Goal: Book appointment/travel/reservation

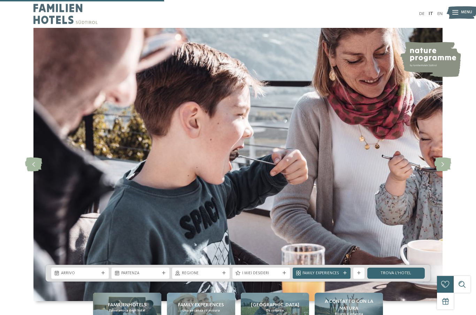
click at [93, 271] on span "Arrivo" at bounding box center [80, 274] width 38 height 6
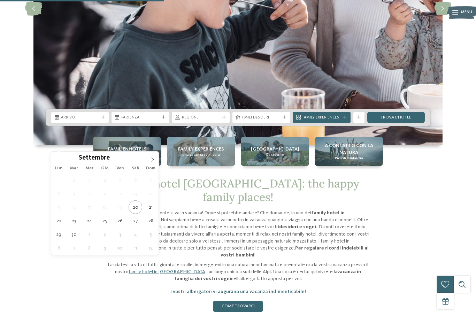
click at [152, 160] on icon at bounding box center [152, 159] width 5 height 5
click at [151, 159] on icon at bounding box center [152, 159] width 5 height 5
click at [154, 158] on icon at bounding box center [152, 159] width 5 height 5
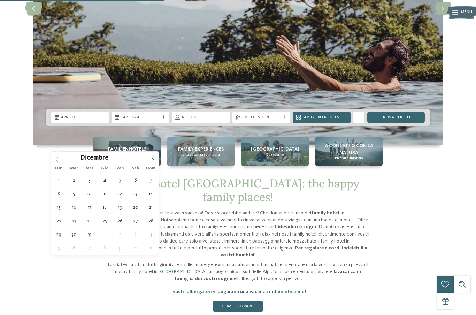
type div "29.12.2025"
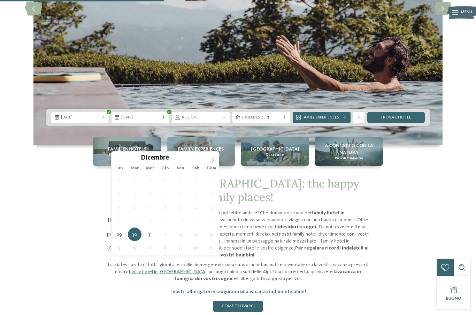
type div "05.01.2026"
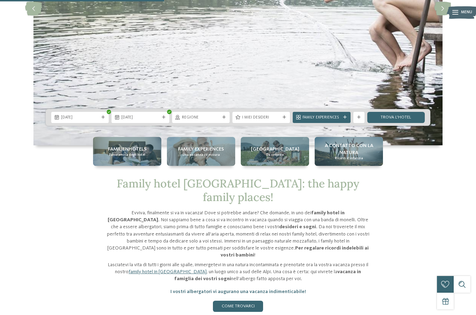
click at [218, 121] on span "Regione" at bounding box center [201, 118] width 38 height 6
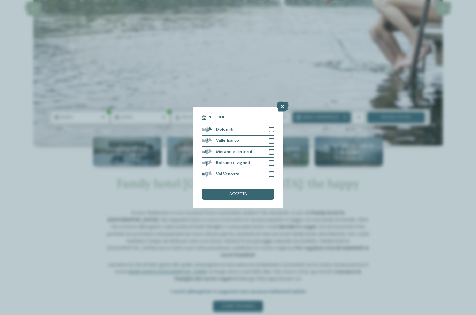
click at [268, 124] on div "Dolomiti" at bounding box center [238, 129] width 73 height 11
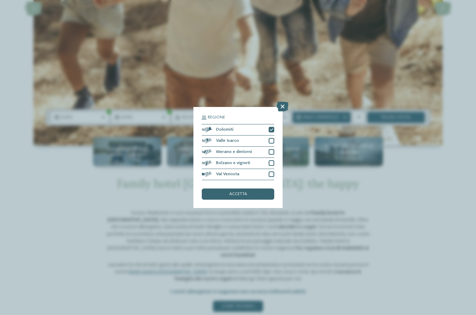
click at [273, 172] on div at bounding box center [272, 175] width 6 height 6
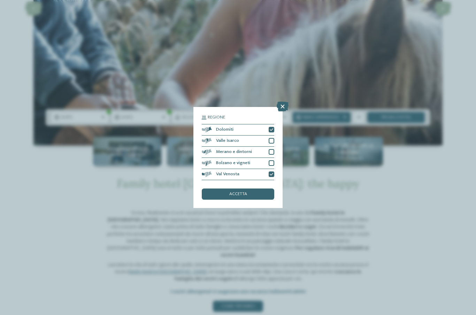
click at [273, 149] on div at bounding box center [272, 152] width 6 height 6
click at [242, 192] on span "accetta" at bounding box center [238, 194] width 18 height 5
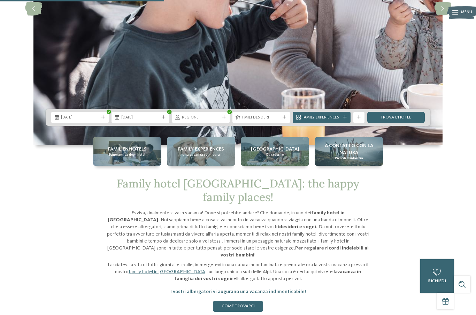
click at [340, 121] on span "Family Experiences" at bounding box center [322, 118] width 38 height 6
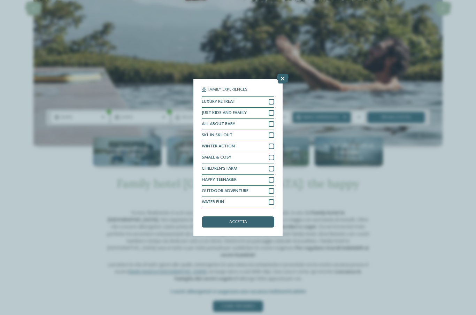
click at [280, 74] on icon at bounding box center [283, 79] width 12 height 10
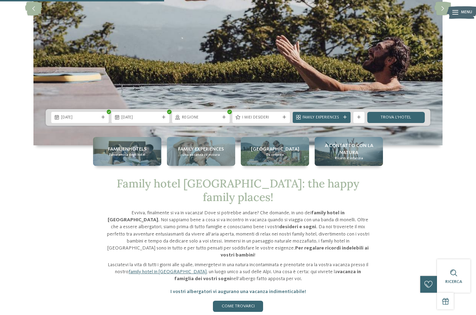
click at [280, 123] on div "I miei desideri" at bounding box center [262, 117] width 58 height 11
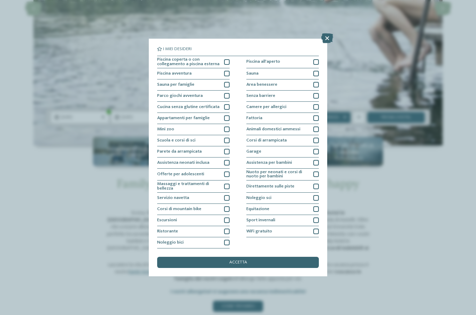
click at [227, 59] on div at bounding box center [227, 62] width 6 height 6
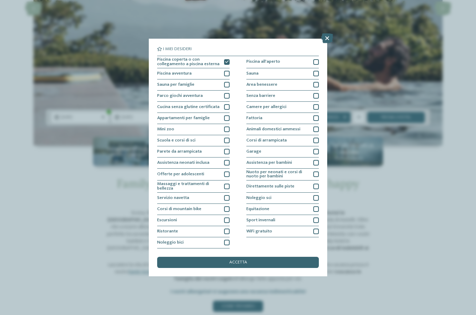
click at [242, 260] on span "accetta" at bounding box center [238, 262] width 18 height 5
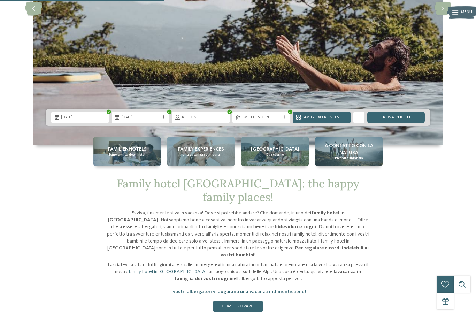
click at [402, 123] on link "trova l’hotel" at bounding box center [397, 117] width 58 height 11
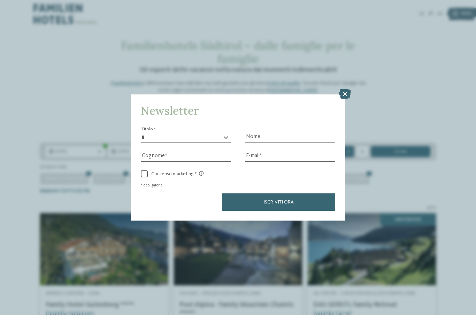
click at [345, 89] on icon at bounding box center [345, 94] width 12 height 10
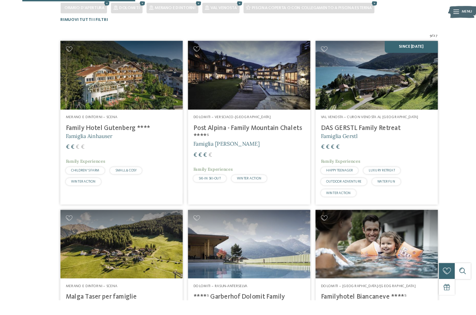
scroll to position [189, 0]
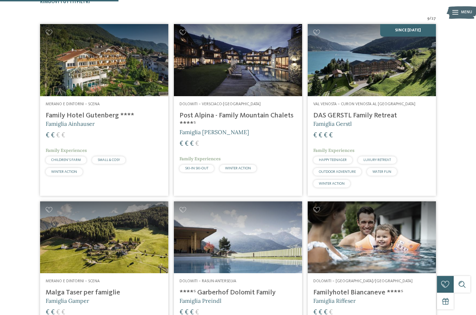
click at [105, 114] on h4 "Family Hotel Gutenberg ****" at bounding box center [104, 116] width 117 height 8
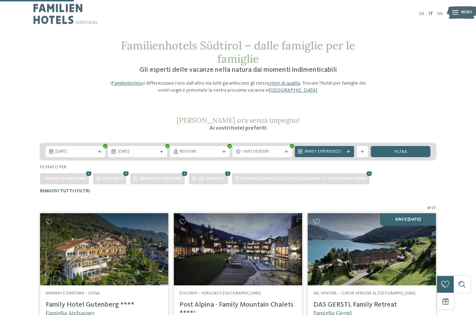
scroll to position [114, 0]
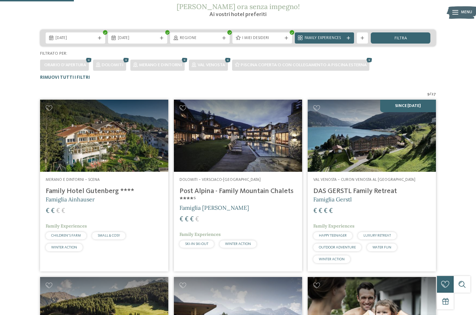
click at [280, 194] on h4 "Post Alpina - Family Mountain Chalets ****ˢ" at bounding box center [238, 195] width 117 height 17
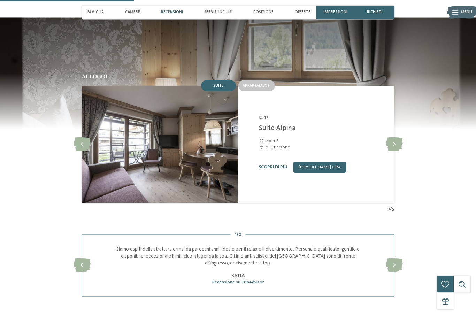
scroll to position [551, 0]
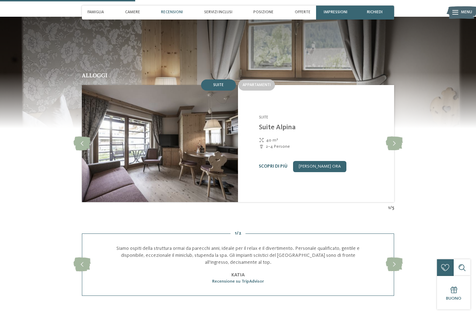
click at [394, 145] on icon at bounding box center [394, 144] width 17 height 14
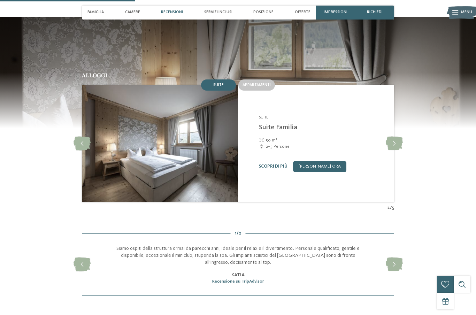
click at [396, 145] on icon at bounding box center [394, 144] width 17 height 14
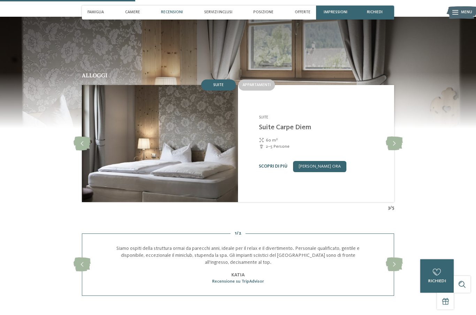
click at [398, 142] on icon at bounding box center [394, 144] width 17 height 14
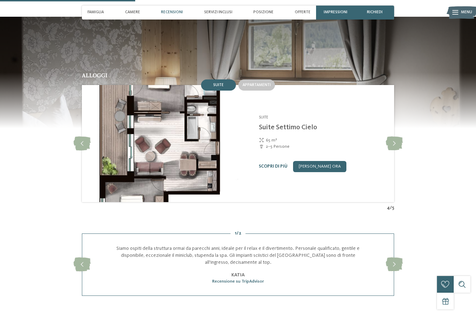
click at [395, 144] on icon at bounding box center [394, 144] width 17 height 14
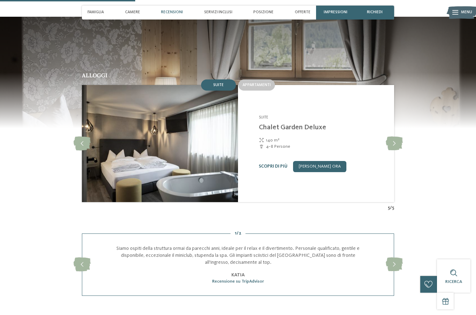
click at [253, 78] on div "Appartamenti" at bounding box center [256, 84] width 39 height 13
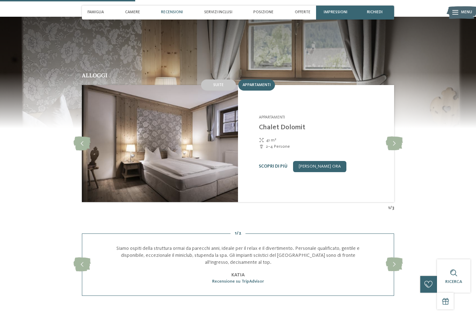
click at [393, 144] on icon at bounding box center [394, 144] width 17 height 14
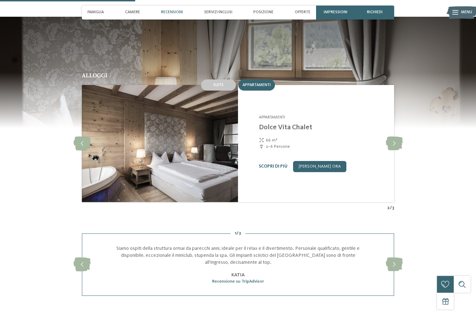
click at [397, 144] on icon at bounding box center [394, 144] width 17 height 14
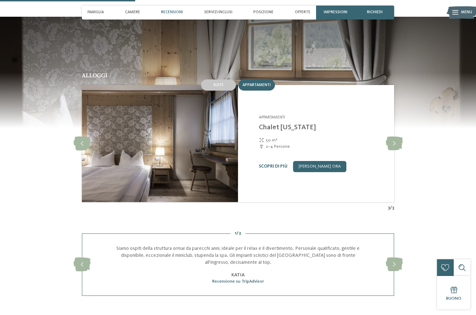
click at [393, 145] on icon at bounding box center [394, 144] width 17 height 14
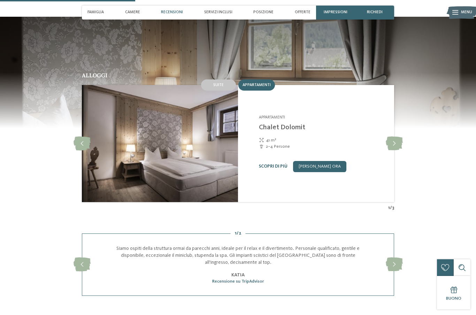
click at [398, 147] on icon at bounding box center [394, 144] width 17 height 14
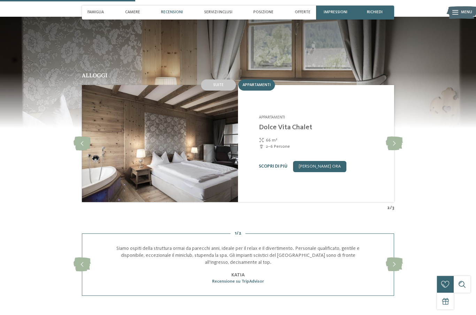
click at [220, 88] on div "Suite" at bounding box center [218, 85] width 35 height 11
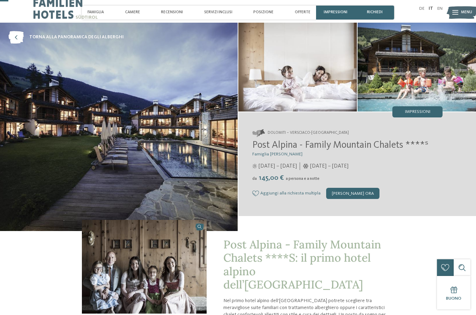
scroll to position [0, 0]
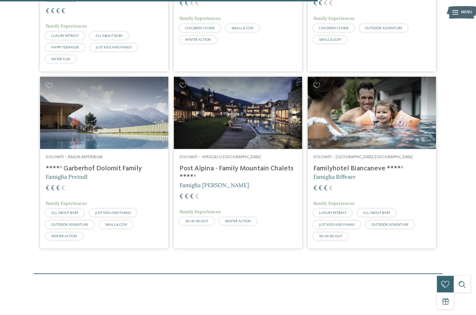
scroll to position [498, 0]
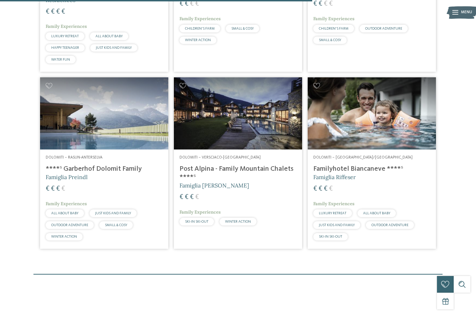
click at [132, 168] on h4 "****ˢ Garberhof Dolomit Family" at bounding box center [104, 169] width 117 height 8
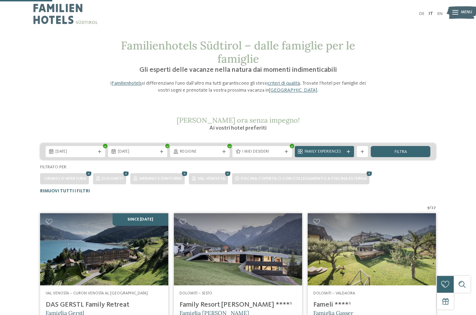
scroll to position [81, 0]
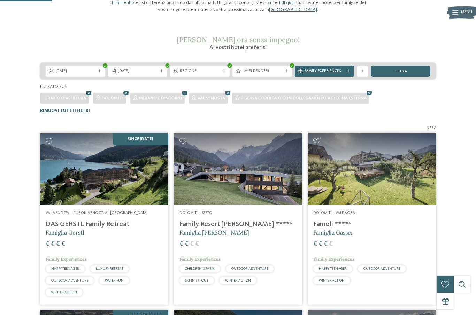
click at [234, 220] on h4 "Family Resort [PERSON_NAME] ****ˢ" at bounding box center [238, 224] width 117 height 8
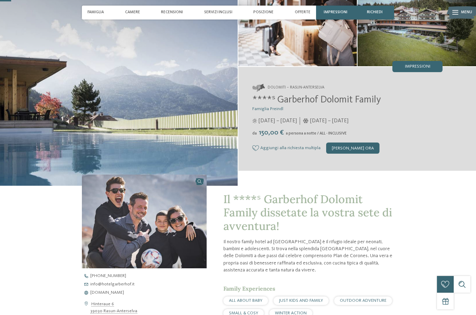
scroll to position [50, 0]
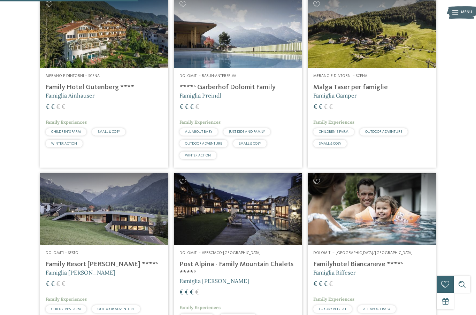
scroll to position [203, 0]
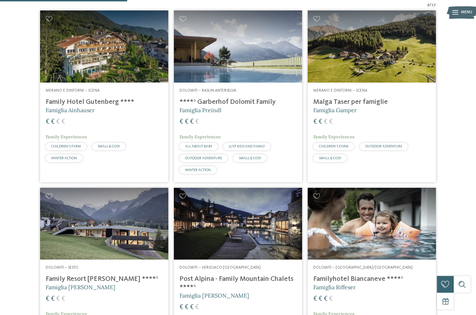
click at [379, 103] on h4 "Malga Taser per famiglie" at bounding box center [371, 102] width 117 height 8
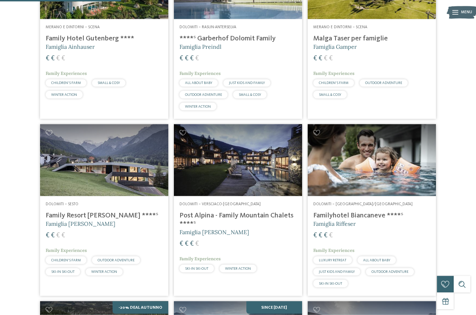
scroll to position [182, 0]
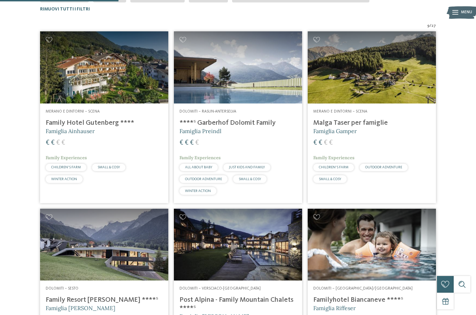
click at [265, 122] on h4 "****ˢ Garberhof Dolomit Family" at bounding box center [238, 123] width 117 height 8
click at [376, 296] on h4 "Familyhotel Biancaneve ****ˢ" at bounding box center [371, 300] width 117 height 8
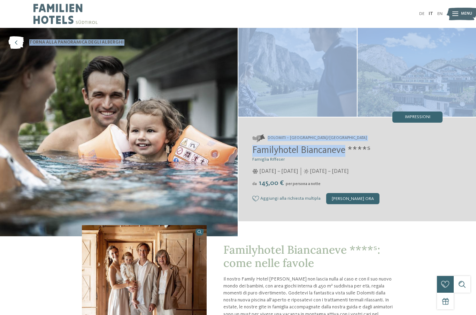
click at [417, 162] on h3 "Famiglia Riffeser" at bounding box center [347, 159] width 190 height 5
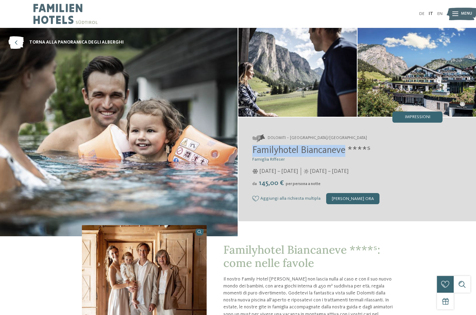
copy span "Familyhotel Biancaneve"
